Goal: Answer question/provide support

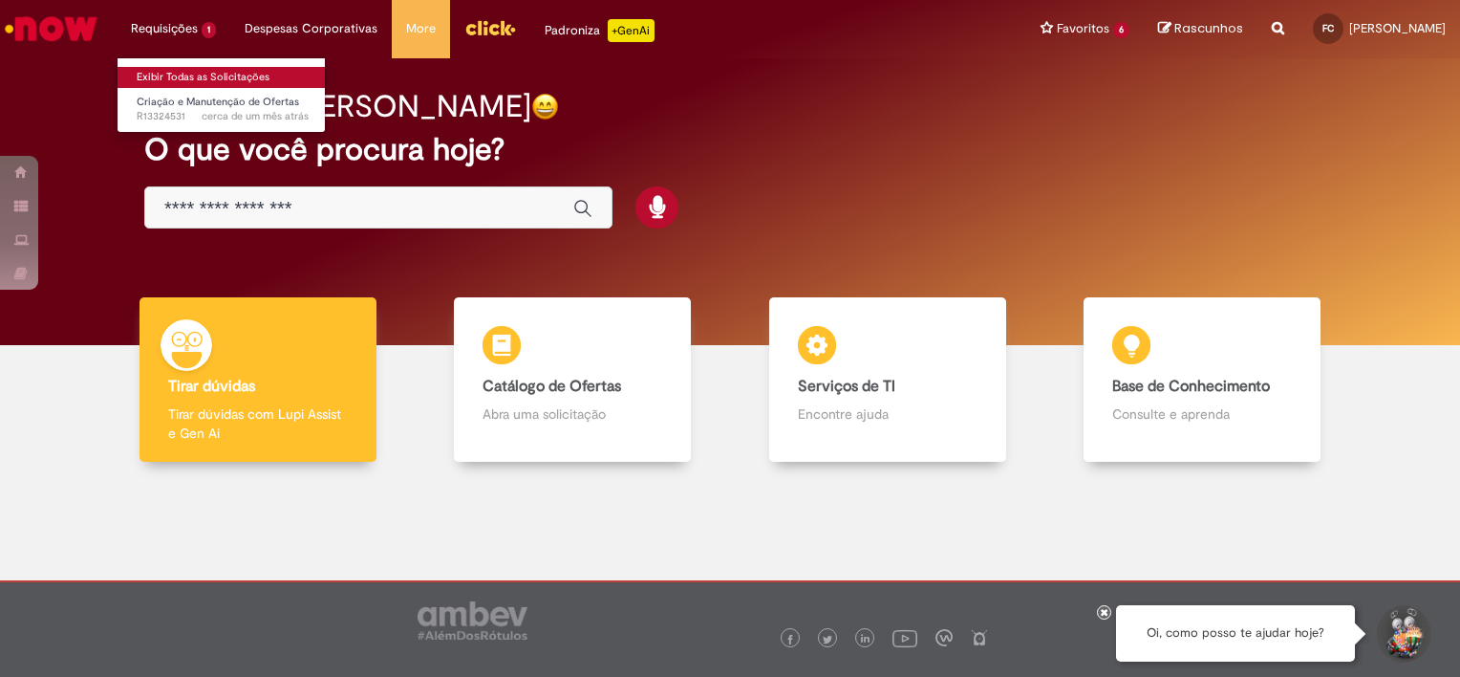
click at [163, 78] on link "Exibir Todas as Solicitações" at bounding box center [223, 77] width 210 height 21
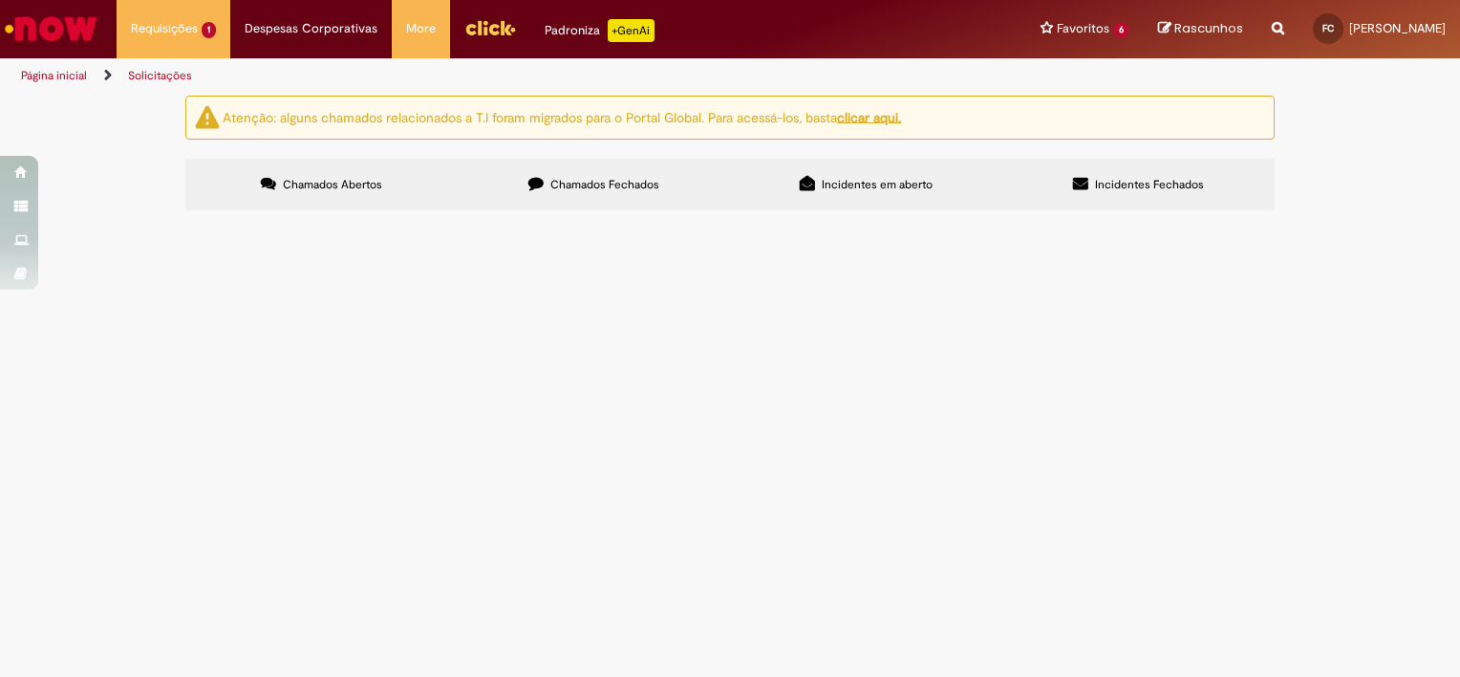
click at [681, 184] on label "Chamados Fechados" at bounding box center [594, 185] width 272 height 52
click at [0, 0] on td "Bom dia, por favor gerar pedido." at bounding box center [0, 0] width 0 height 0
click at [0, 0] on span "Bom dia, por favor gerar pedido." at bounding box center [0, 0] width 0 height 0
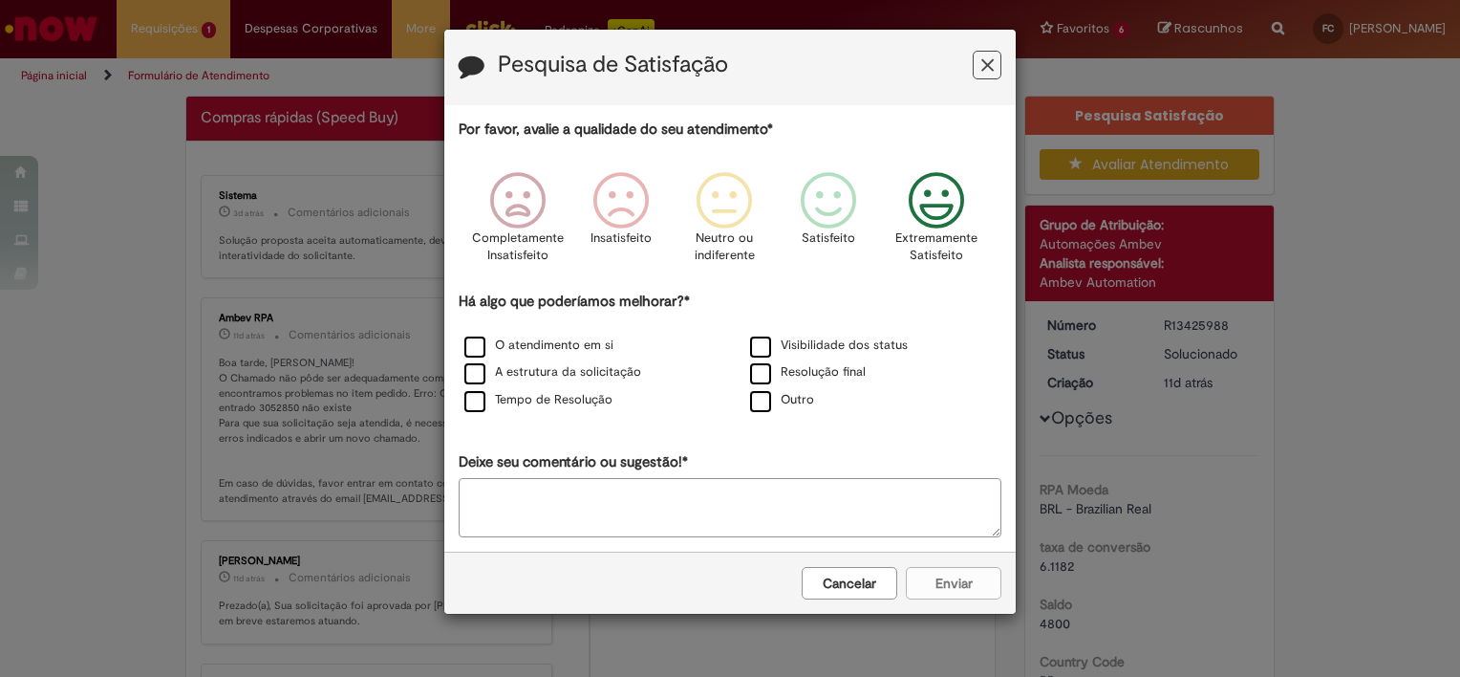
click at [926, 209] on icon "Feedback" at bounding box center [937, 200] width 72 height 57
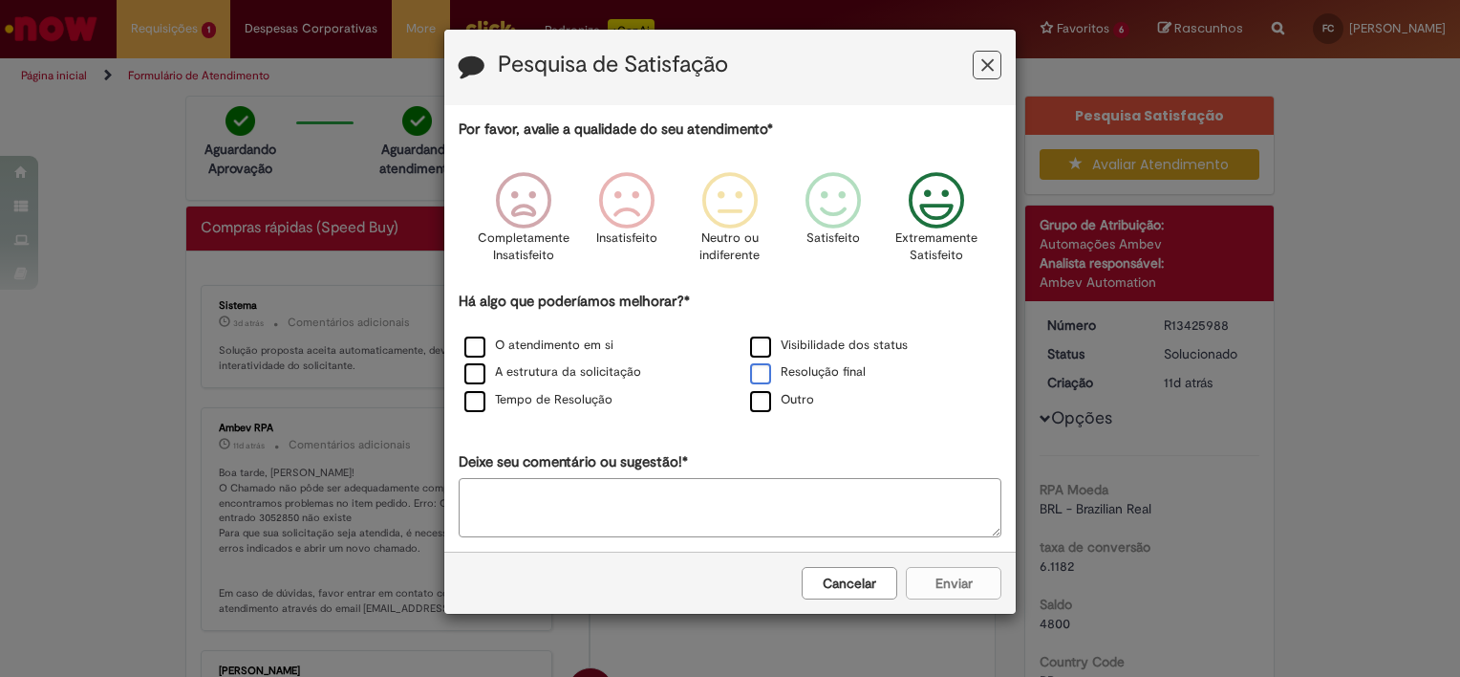
click at [773, 372] on label "Resolução final" at bounding box center [808, 372] width 116 height 18
click at [627, 372] on label "A estrutura da solicitação" at bounding box center [553, 372] width 177 height 18
click at [799, 374] on label "Resolução final" at bounding box center [808, 372] width 116 height 18
drag, startPoint x: 948, startPoint y: 599, endPoint x: 941, endPoint y: 566, distance: 34.1
click at [941, 566] on div "Cancelar Enviar" at bounding box center [730, 582] width 572 height 62
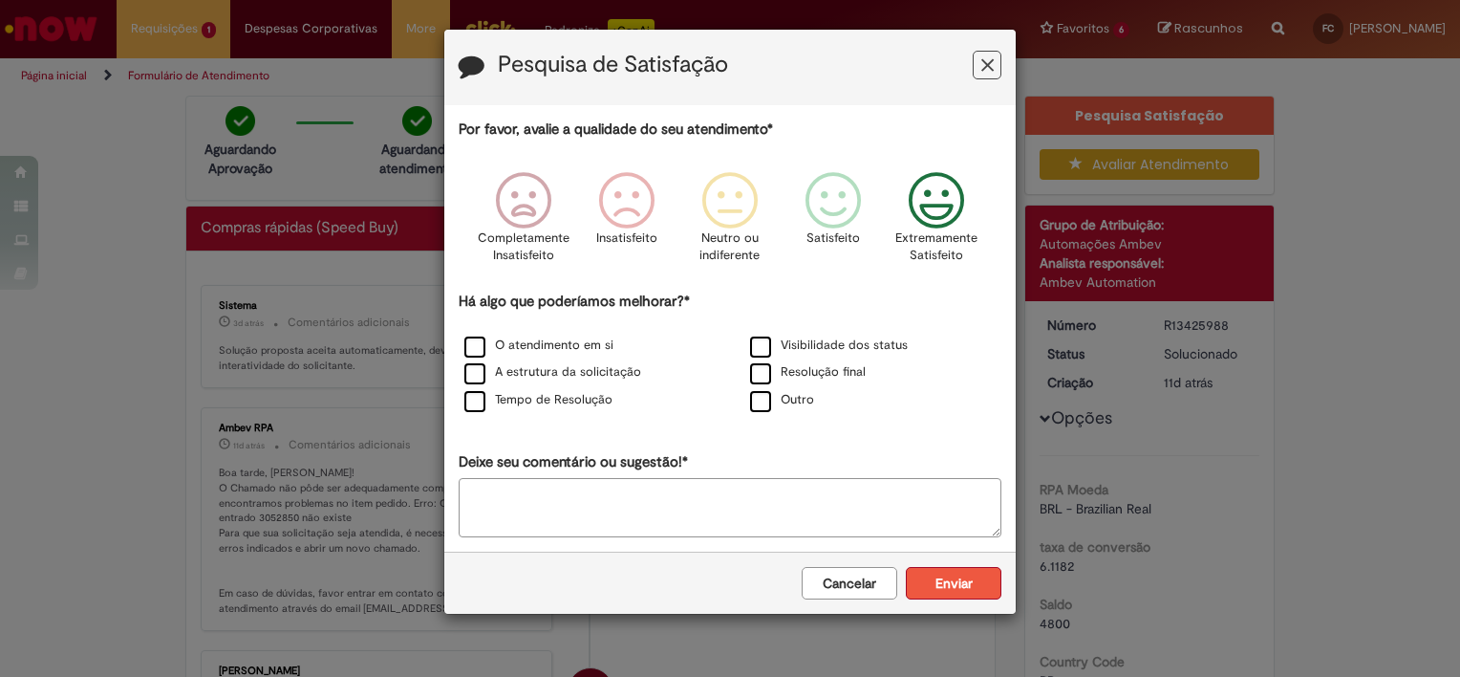
click at [941, 567] on button "Enviar" at bounding box center [954, 583] width 96 height 32
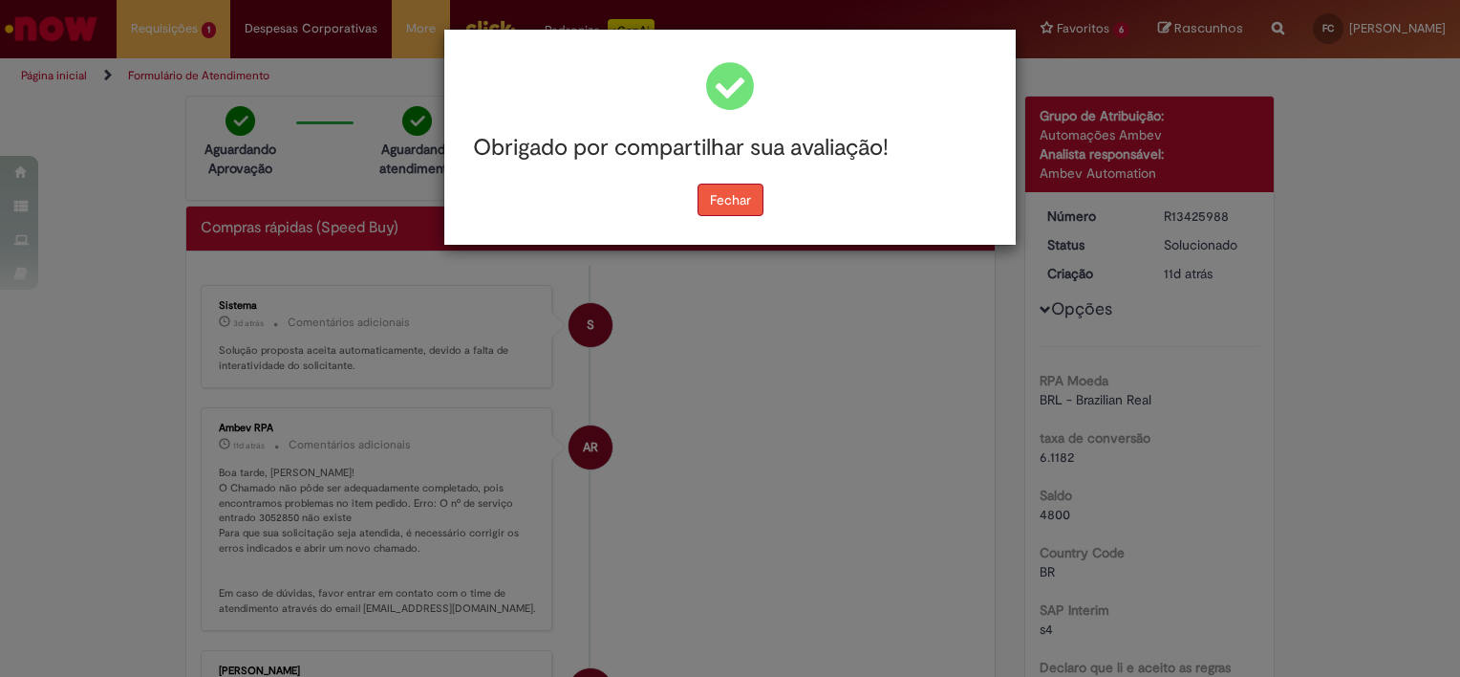
click at [742, 205] on button "Fechar" at bounding box center [731, 200] width 66 height 32
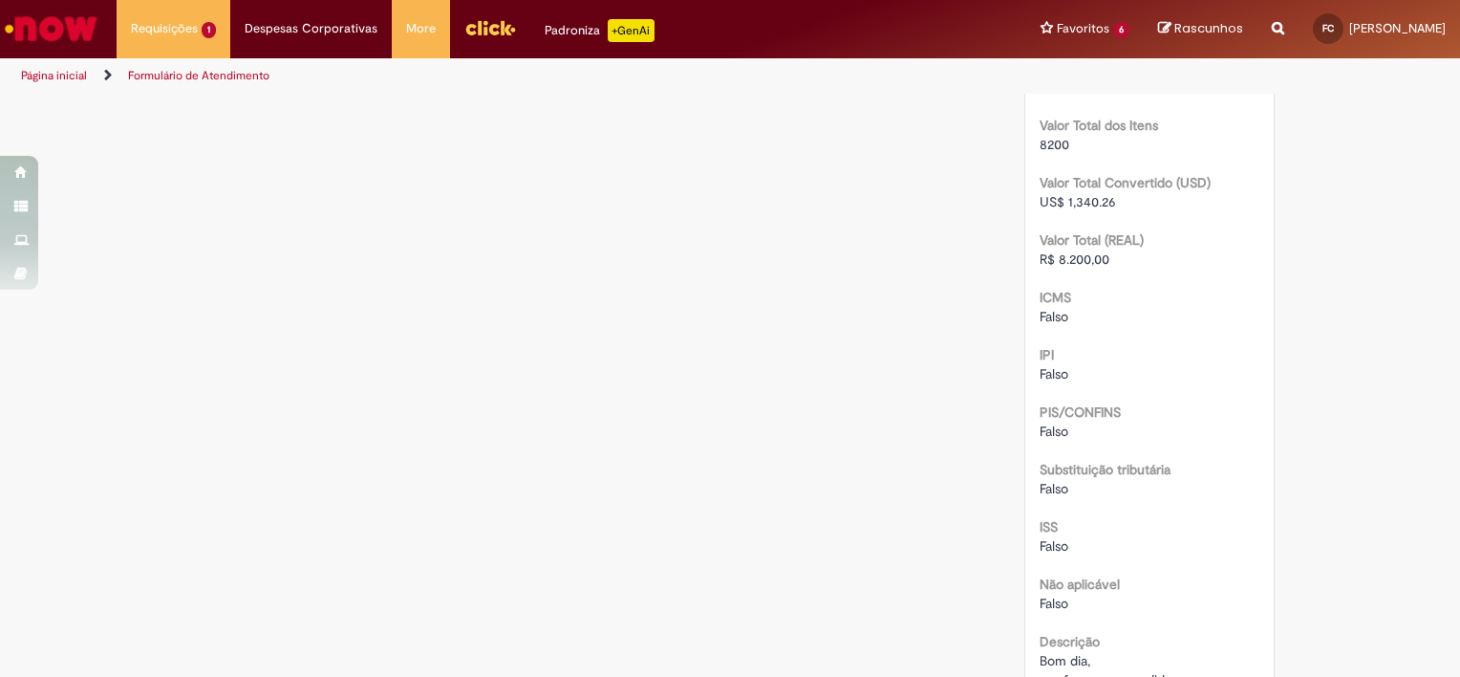
scroll to position [1939, 0]
